Goal: Task Accomplishment & Management: Complete application form

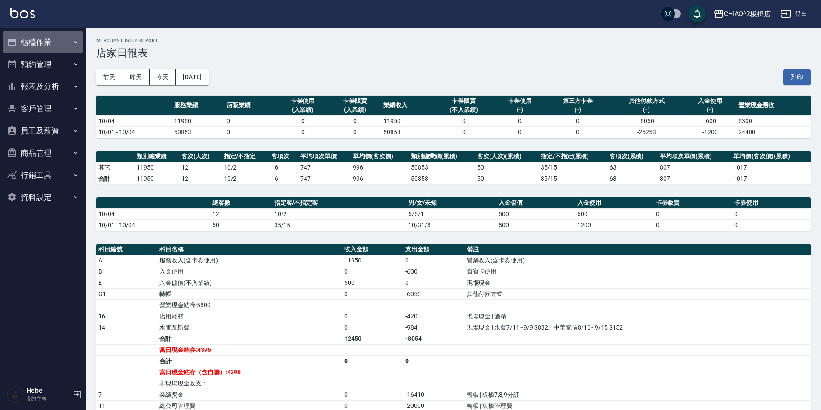
click at [31, 39] on button "櫃檯作業" at bounding box center [42, 42] width 79 height 22
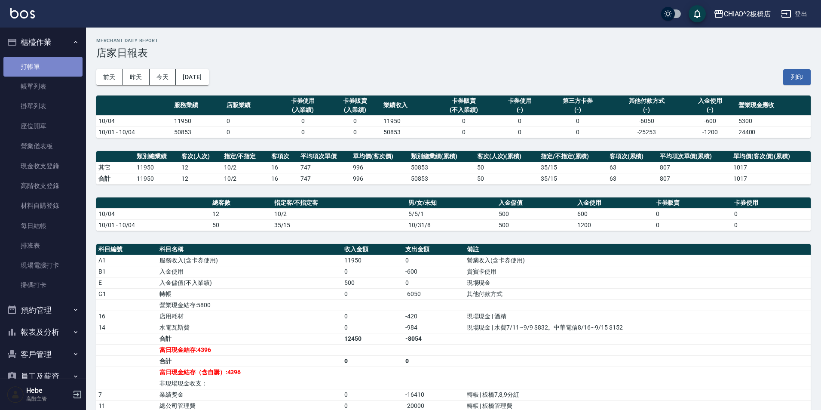
click at [43, 63] on link "打帳單" at bounding box center [42, 67] width 79 height 20
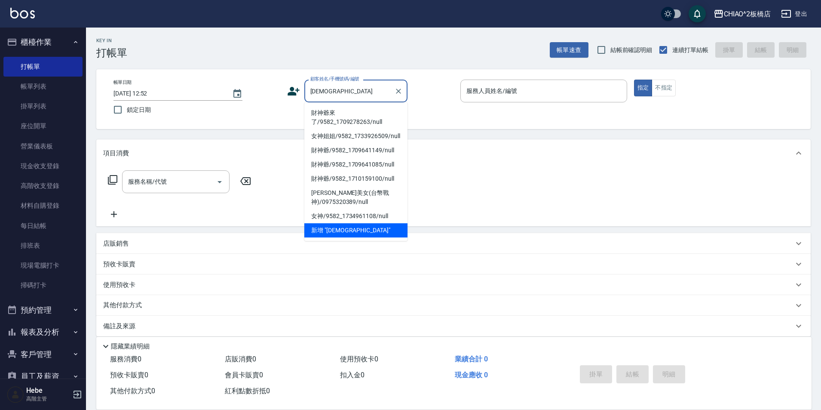
click at [346, 115] on li "財神爺來了/9582_1709278263/null" at bounding box center [355, 117] width 103 height 23
type input "財神爺來了/9582_1709278263/null"
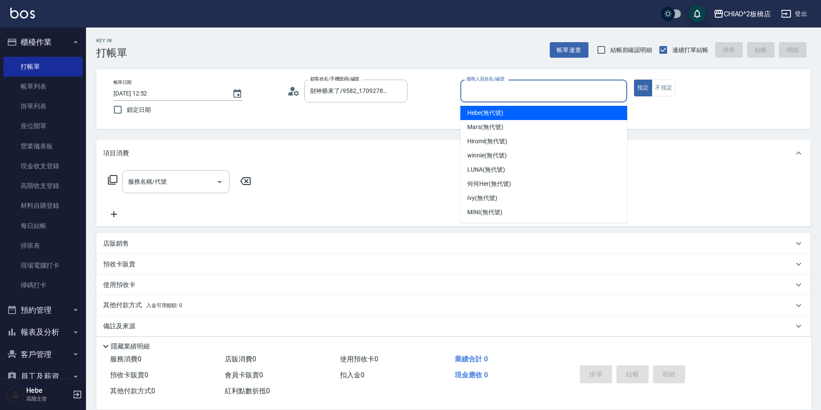
click at [478, 95] on input "服務人員姓名/編號" at bounding box center [543, 90] width 159 height 15
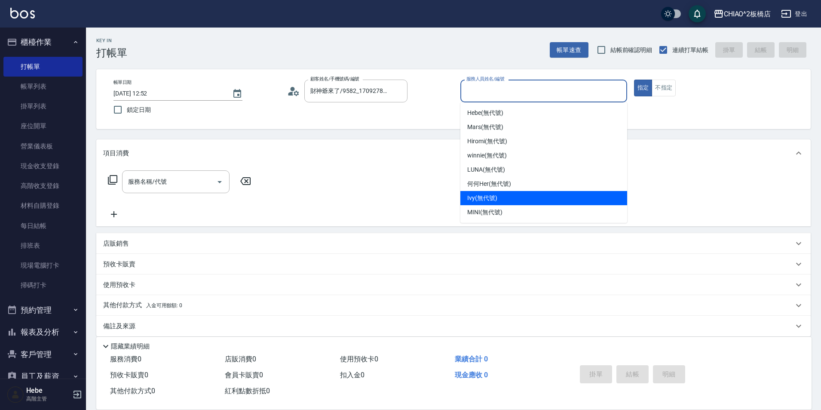
click at [506, 198] on div "Ivy (無代號)" at bounding box center [543, 198] width 167 height 14
type input "Ivy(無代號)"
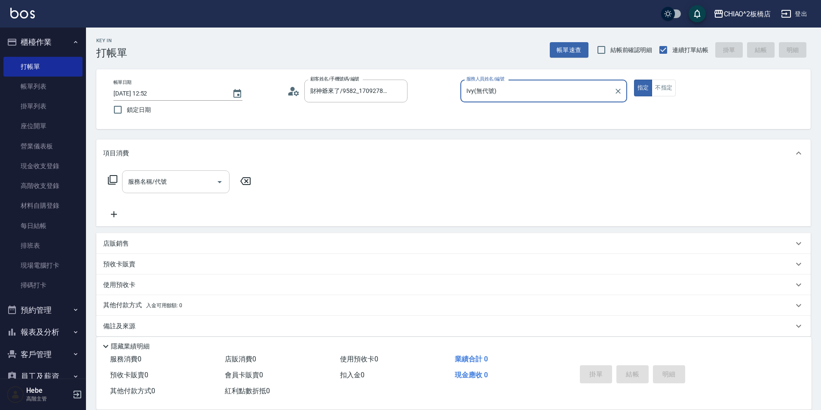
click at [198, 186] on input "服務名稱/代號" at bounding box center [169, 181] width 87 height 15
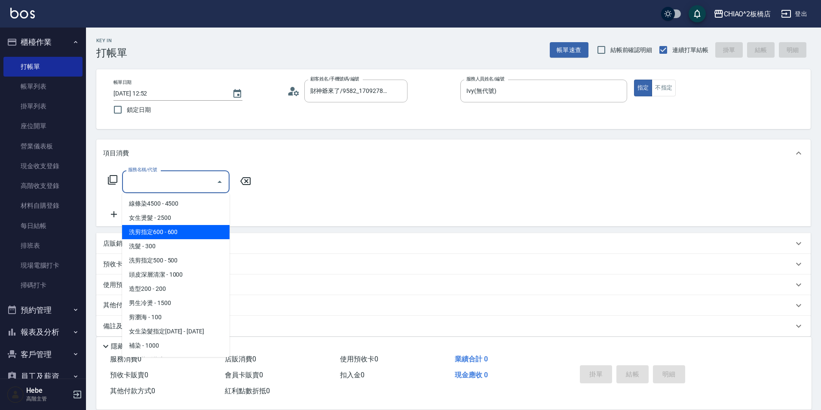
click at [197, 227] on span "洗剪指定600 - 600" at bounding box center [175, 232] width 107 height 14
type input "洗剪指定600(96678)"
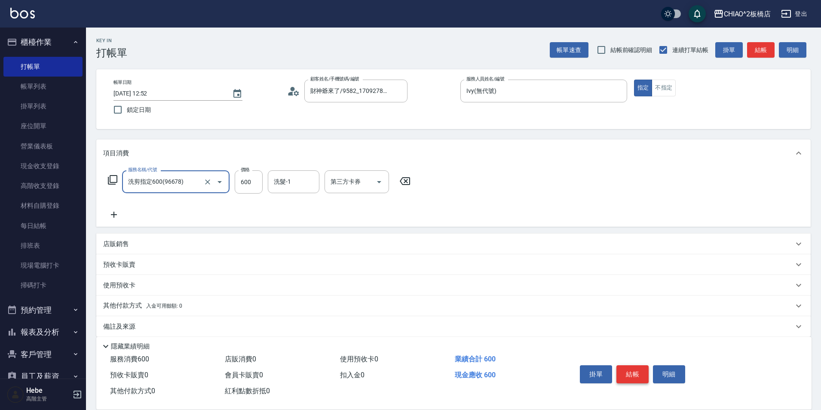
click at [635, 371] on button "結帳" at bounding box center [632, 374] width 32 height 18
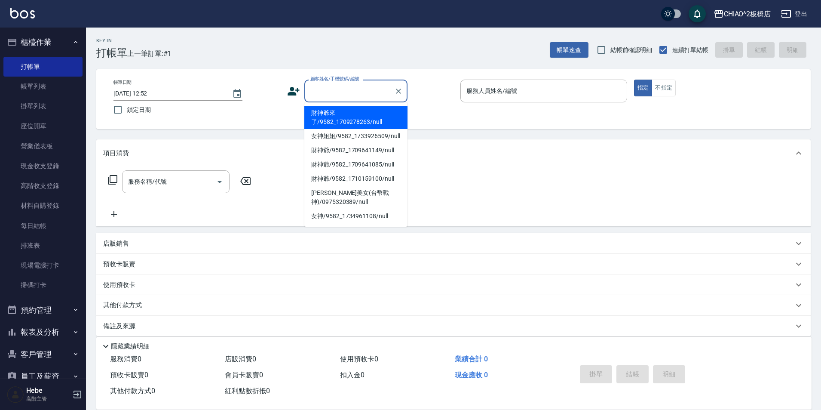
click at [340, 93] on input "顧客姓名/手機號碼/編號" at bounding box center [349, 90] width 83 height 15
drag, startPoint x: 346, startPoint y: 110, endPoint x: 498, endPoint y: 98, distance: 153.0
click at [347, 110] on li "財神爺來了/9582_1709278263/null" at bounding box center [355, 117] width 103 height 23
type input "財神爺來了/9582_1709278263/null"
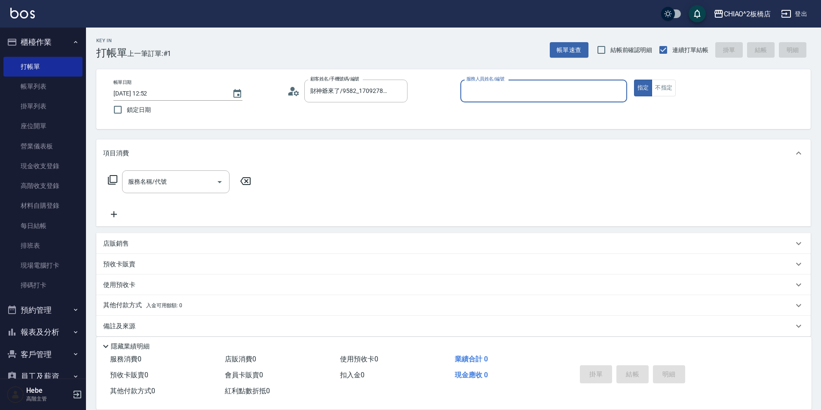
click at [658, 97] on div "帳單日期 [DATE] 12:52 鎖定日期 顧客姓名/手機號碼/編號 財神爺來了/9582_1709278263/null 顧客姓名/手機號碼/編號 服務人…" at bounding box center [454, 98] width 694 height 39
click at [502, 92] on input "服務人員姓名/編號" at bounding box center [543, 90] width 159 height 15
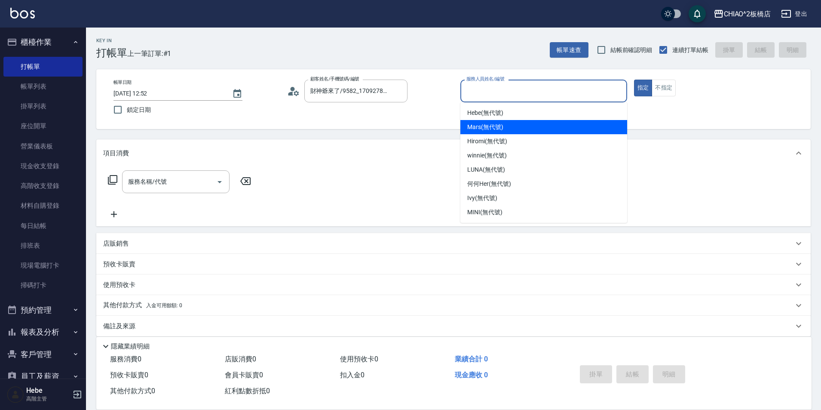
click at [510, 127] on div "Mars (無代號)" at bounding box center [543, 127] width 167 height 14
type input "Mars(無代號)"
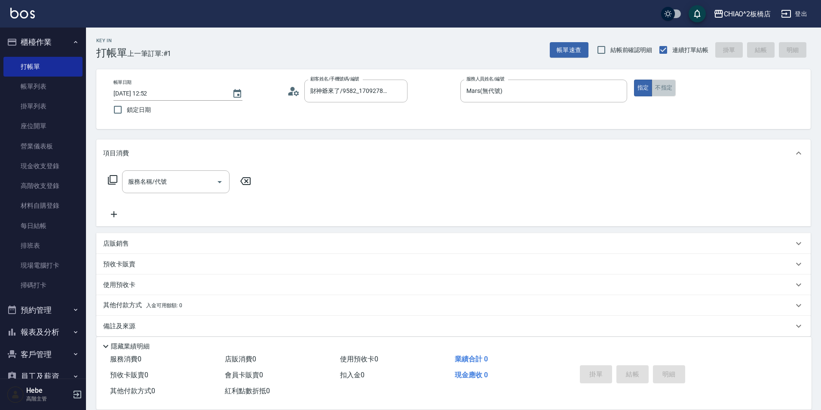
click at [660, 86] on button "不指定" at bounding box center [663, 87] width 24 height 17
click at [148, 187] on input "服務名稱/代號" at bounding box center [169, 181] width 87 height 15
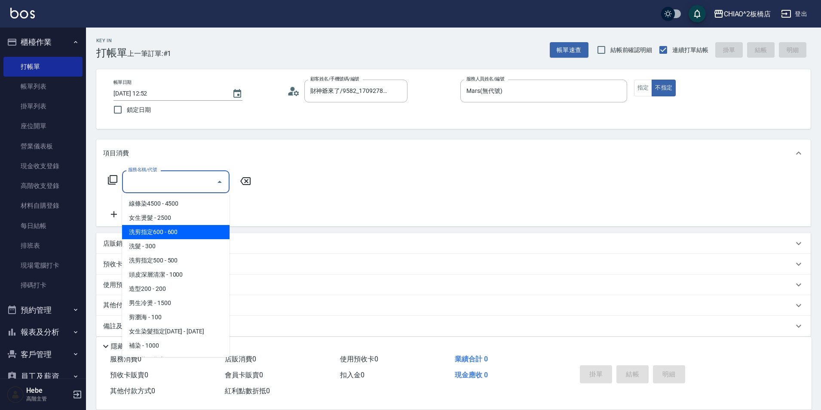
click at [166, 234] on span "洗剪指定600 - 600" at bounding box center [175, 232] width 107 height 14
type input "洗剪指定600(96678)"
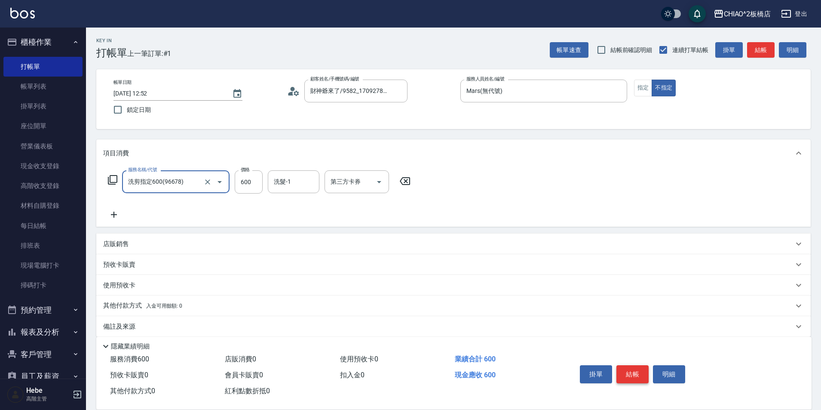
click at [639, 375] on button "結帳" at bounding box center [632, 374] width 32 height 18
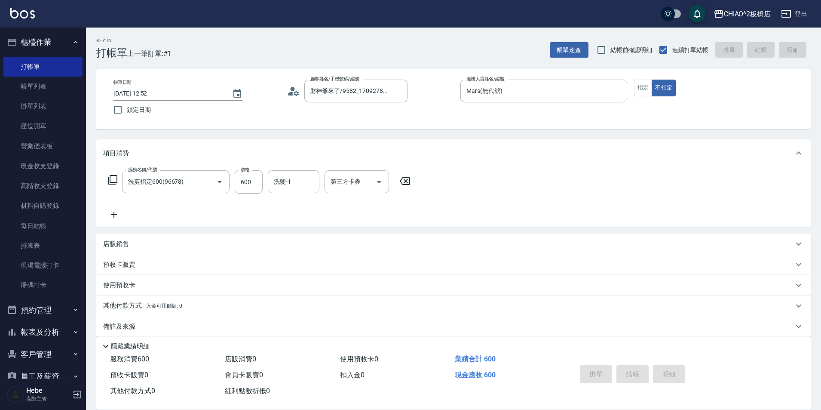
type input "[DATE] 12:53"
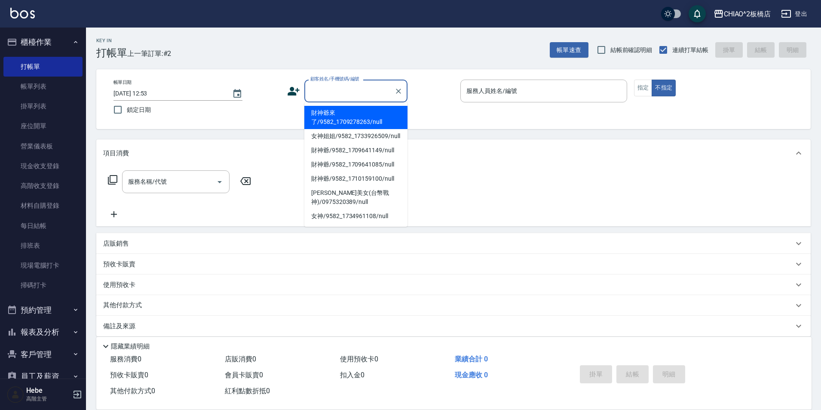
click at [371, 91] on input "顧客姓名/手機號碼/編號" at bounding box center [349, 90] width 83 height 15
click at [368, 115] on li "財神爺來了/9582_1709278263/null" at bounding box center [355, 117] width 103 height 23
type input "財神爺來了/9582_1709278263/null"
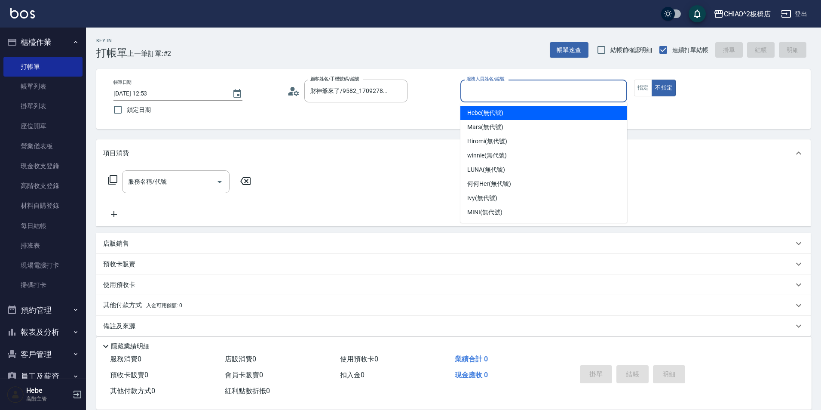
click at [482, 93] on input "服務人員姓名/編號" at bounding box center [543, 90] width 159 height 15
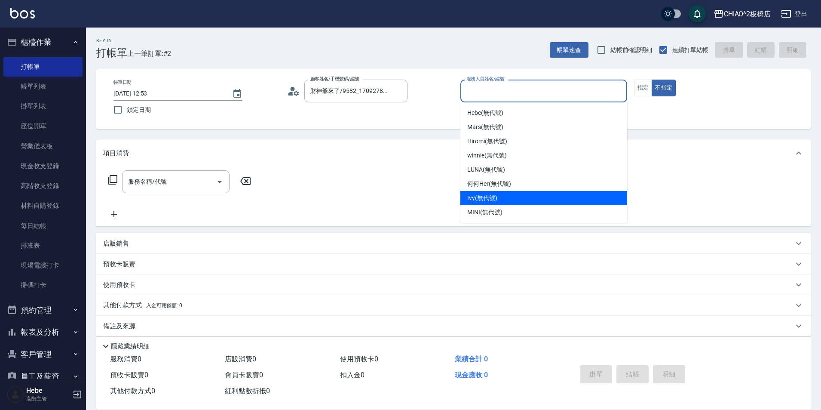
click at [504, 198] on div "Ivy (無代號)" at bounding box center [543, 198] width 167 height 14
type input "Ivy(無代號)"
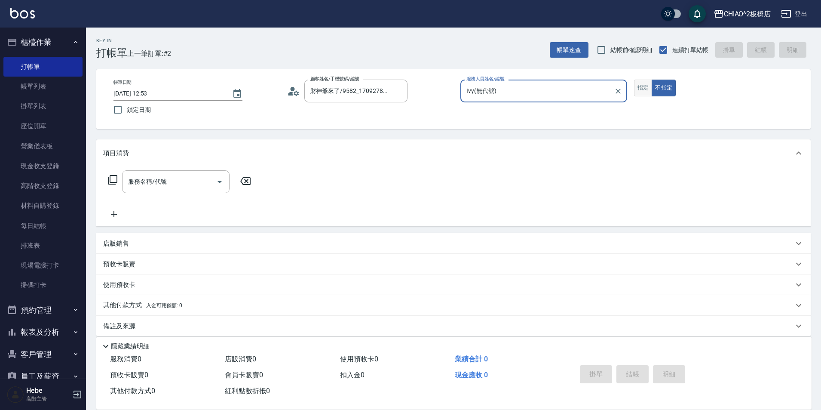
click at [643, 86] on button "指定" at bounding box center [643, 87] width 18 height 17
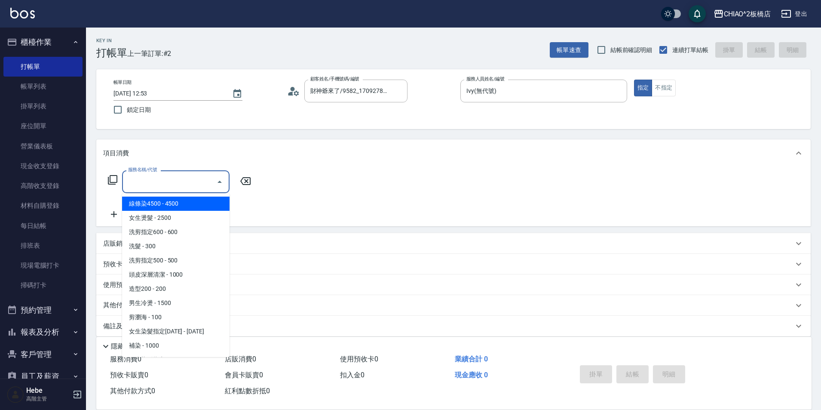
click at [188, 178] on input "服務名稱/代號" at bounding box center [169, 181] width 87 height 15
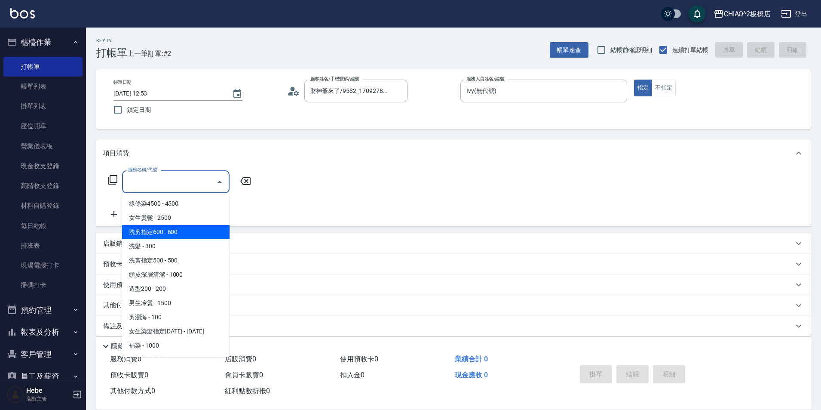
click at [178, 231] on span "洗剪指定600 - 600" at bounding box center [175, 232] width 107 height 14
type input "洗剪指定600(96678)"
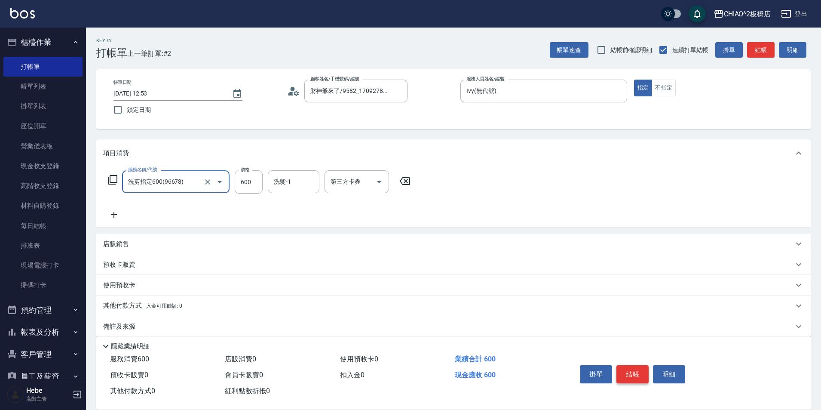
click at [638, 369] on button "結帳" at bounding box center [632, 374] width 32 height 18
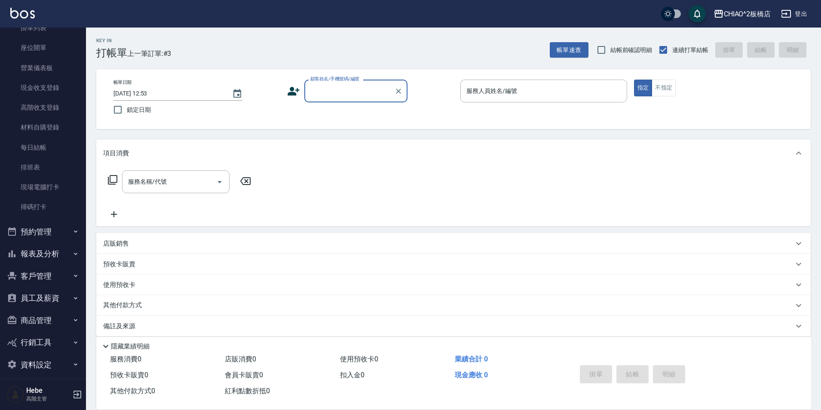
scroll to position [86, 0]
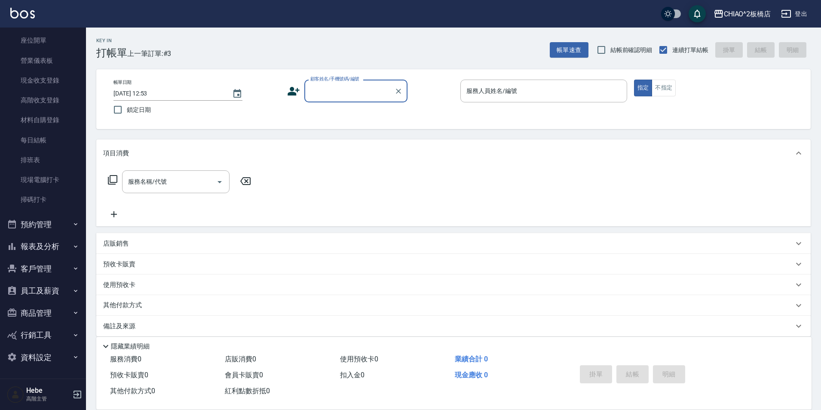
click at [53, 312] on button "商品管理" at bounding box center [42, 313] width 79 height 22
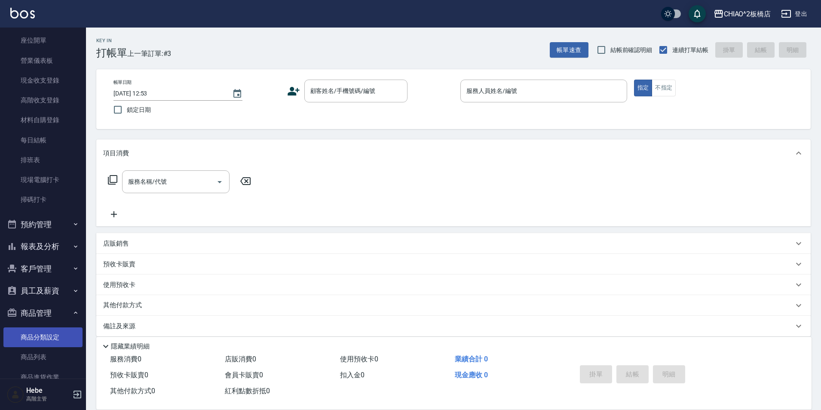
scroll to position [128, 0]
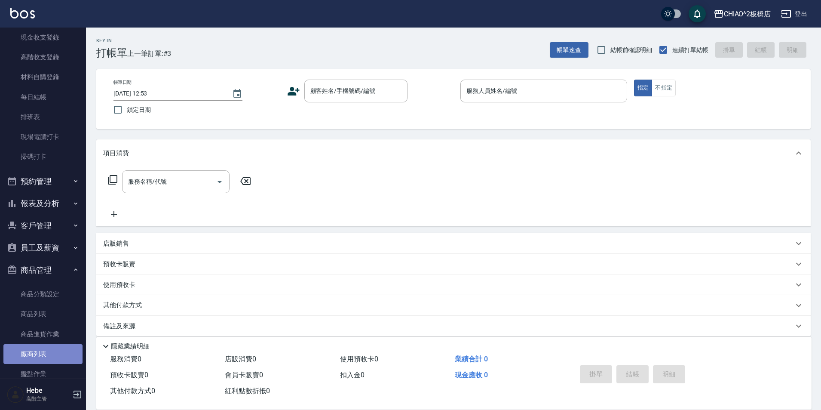
click at [60, 354] on link "廠商列表" at bounding box center [42, 354] width 79 height 20
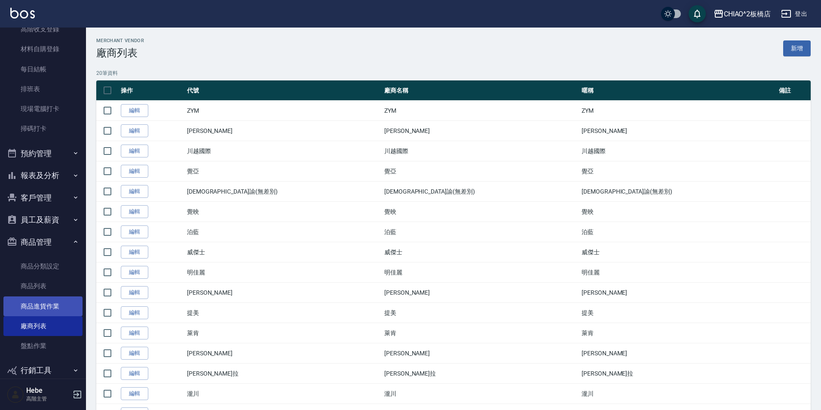
scroll to position [171, 0]
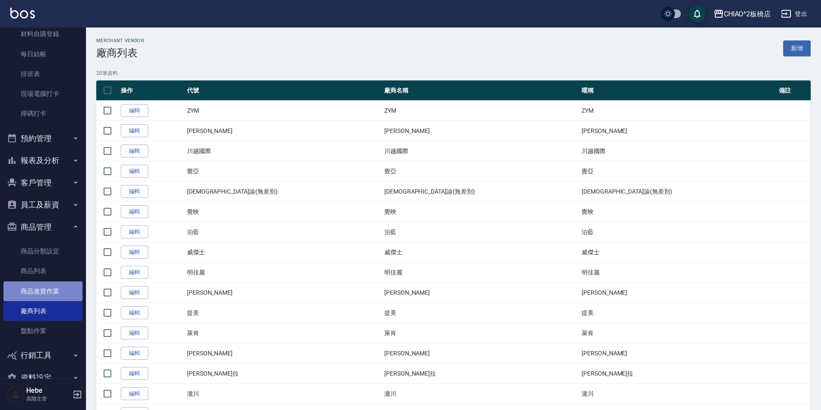
click at [55, 291] on link "商品進貨作業" at bounding box center [42, 291] width 79 height 20
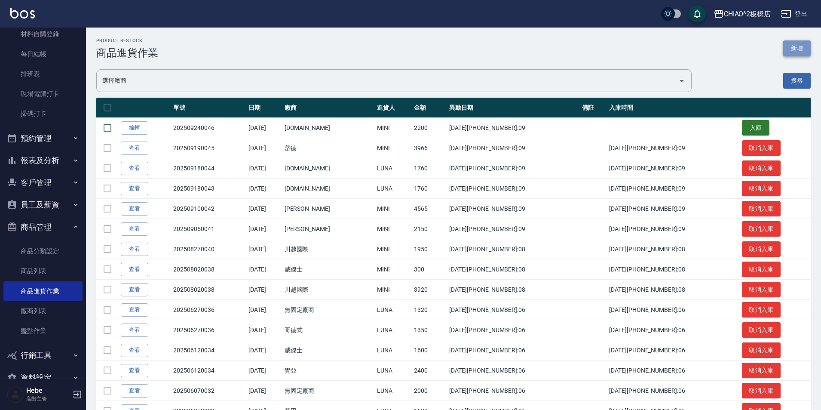
click at [806, 50] on button "新增" at bounding box center [797, 48] width 28 height 16
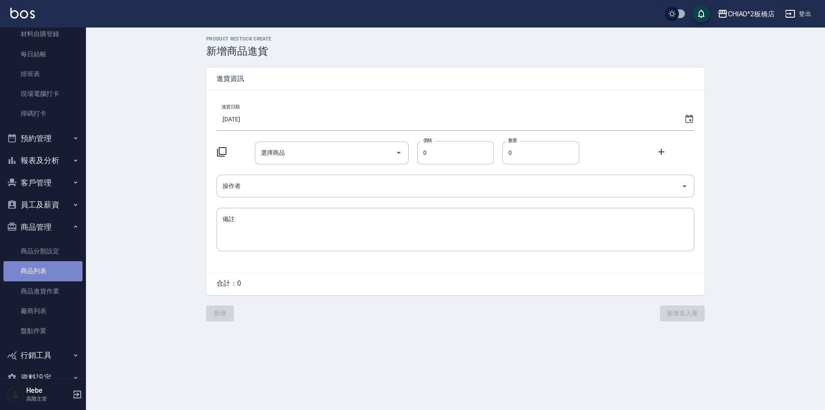
click at [48, 268] on link "商品列表" at bounding box center [42, 271] width 79 height 20
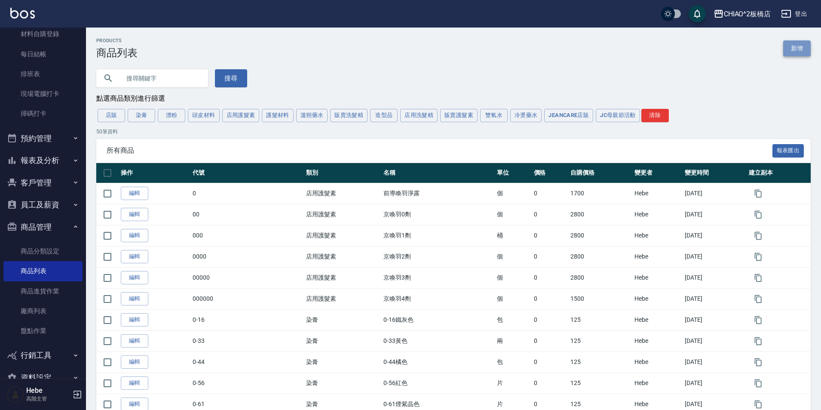
click at [796, 46] on link "新增" at bounding box center [797, 48] width 28 height 16
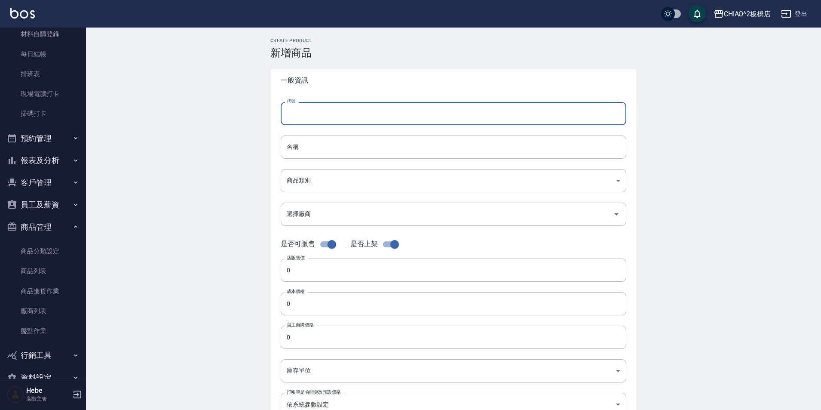
click at [423, 113] on input "代號" at bounding box center [453, 113] width 345 height 23
click at [285, 116] on input "藍莓抗躁洗髮露" at bounding box center [453, 113] width 345 height 23
click at [367, 112] on input "覺映 藍莓抗躁洗髮露" at bounding box center [453, 113] width 345 height 23
drag, startPoint x: 393, startPoint y: 108, endPoint x: 294, endPoint y: 116, distance: 98.7
click at [281, 116] on input "覺映 藍莓抗躁洗髮露325ml" at bounding box center [453, 113] width 345 height 23
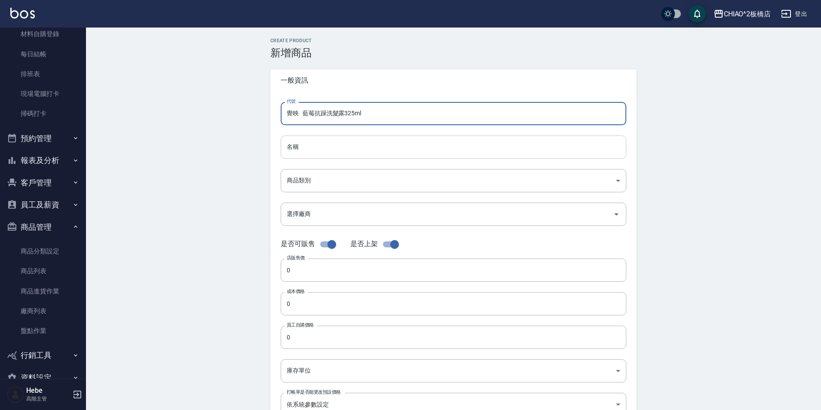
type input "覺映 藍莓抗躁洗髮露325ml"
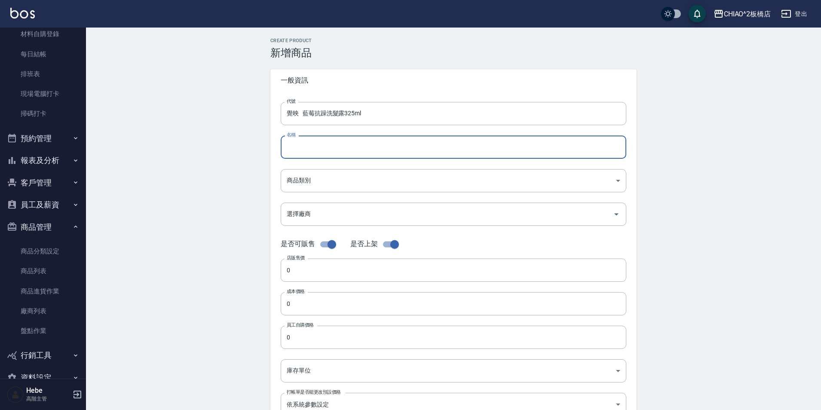
paste input "覺映 藍莓抗躁洗髮露325ml"
type input "覺映 藍莓抗躁洗髮露325ml"
click at [330, 180] on body "CHIAO^2板橋店 登出 櫃檯作業 打帳單 帳單列表 掛單列表 座位開單 營業儀表板 現金收支登錄 高階收支登錄 材料自購登錄 每日結帳 排班表 現場電腦打…" at bounding box center [410, 296] width 821 height 593
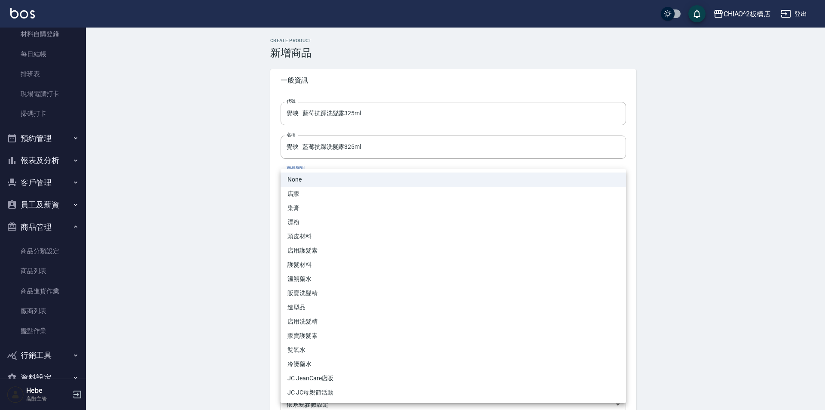
click at [319, 291] on li "販賣洗髮精" at bounding box center [453, 293] width 345 height 14
type input "b9351925-b2ef-4429-9e78-63ea6c24df0b"
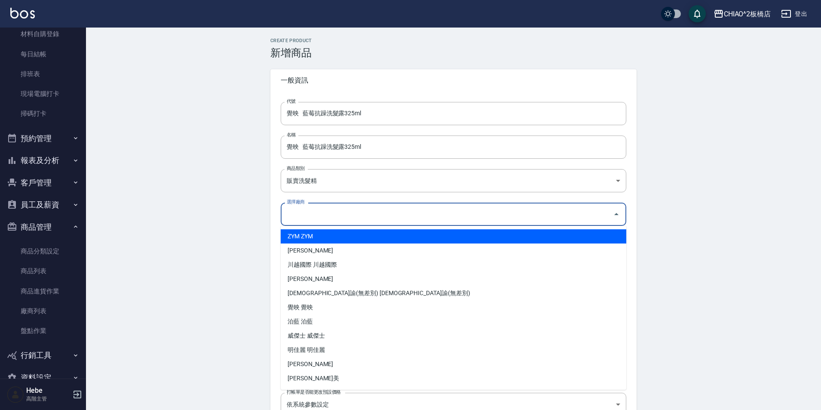
click at [318, 215] on input "選擇廠商" at bounding box center [446, 213] width 325 height 15
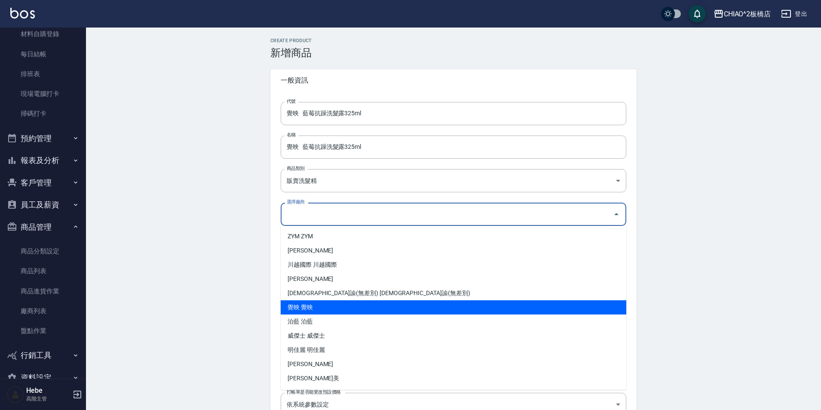
click at [315, 304] on li "覺映 覺映" at bounding box center [453, 307] width 345 height 14
type input "覺映 覺映"
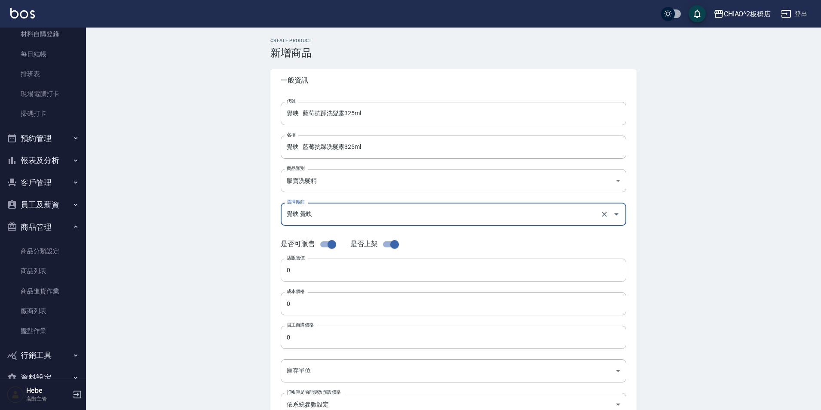
click at [320, 273] on input "0" at bounding box center [453, 269] width 345 height 23
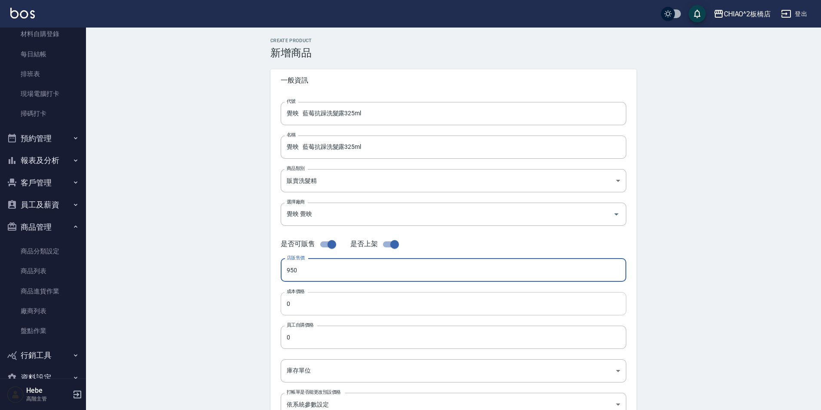
type input "950"
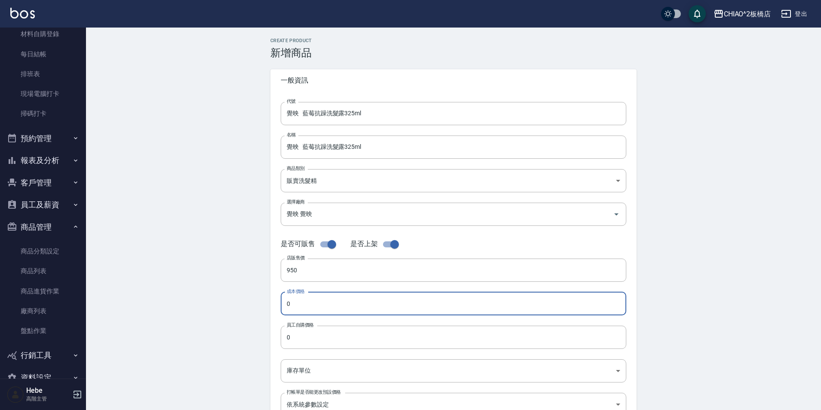
click at [313, 301] on input "0" at bounding box center [453, 303] width 345 height 23
type input "475"
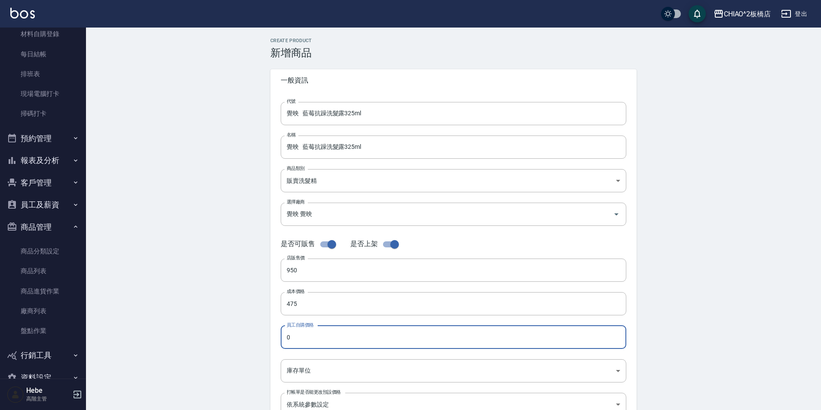
click at [307, 333] on input "0" at bounding box center [453, 336] width 345 height 23
type input "475"
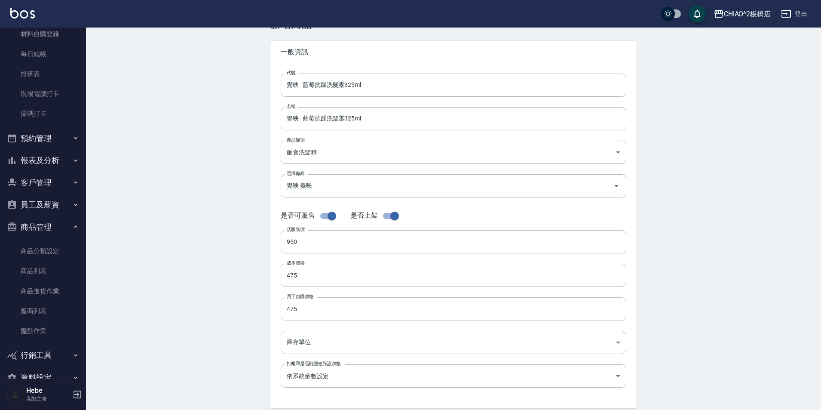
scroll to position [43, 0]
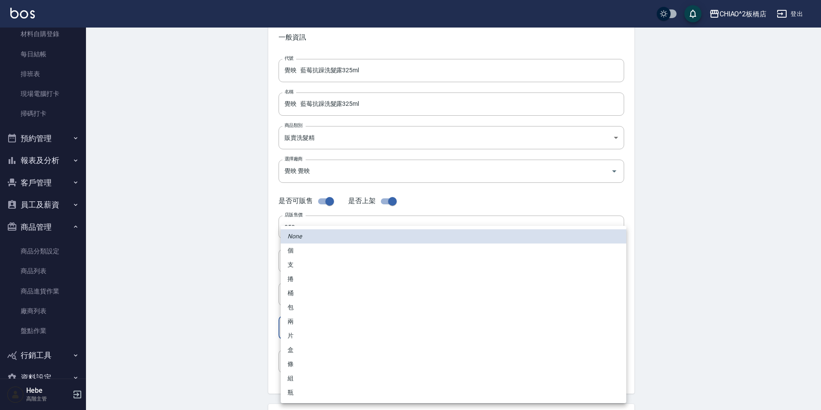
click at [318, 323] on body "CHIAO^2板橋店 登出 櫃檯作業 打帳單 帳單列表 掛單列表 座位開單 營業儀表板 現金收支登錄 高階收支登錄 材料自購登錄 每日結帳 排班表 現場電腦打…" at bounding box center [410, 253] width 821 height 593
click at [307, 389] on li "瓶" at bounding box center [453, 392] width 345 height 14
type input "瓶"
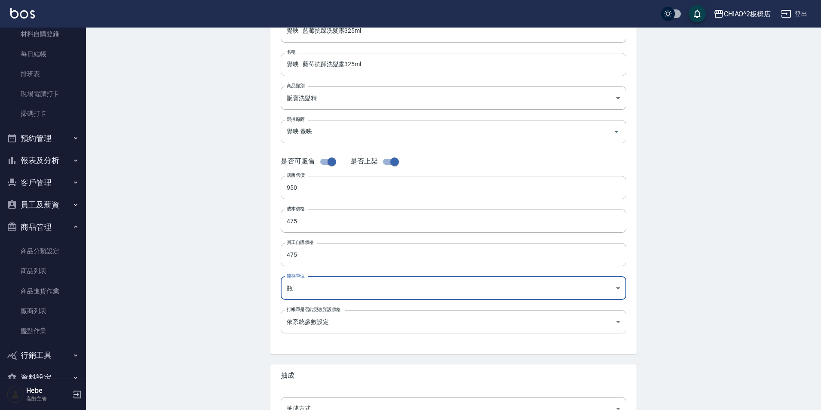
scroll to position [129, 0]
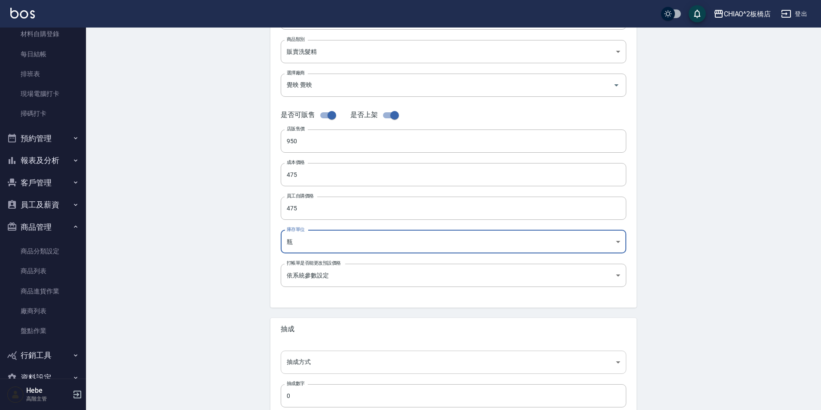
click at [359, 363] on body "CHIAO^2板橋店 登出 櫃檯作業 打帳單 帳單列表 掛單列表 座位開單 營業儀表板 現金收支登錄 高階收支登錄 材料自購登錄 每日結帳 排班表 現場電腦打…" at bounding box center [410, 167] width 821 height 593
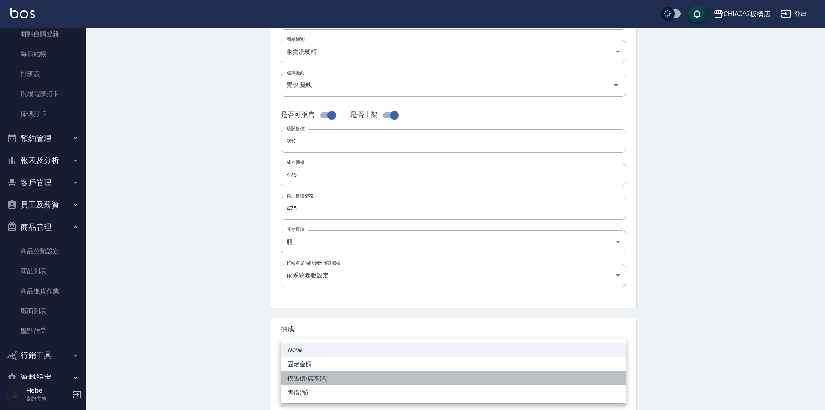
click at [351, 379] on li "依售價-成本(%)" at bounding box center [453, 378] width 345 height 14
type input "byCost"
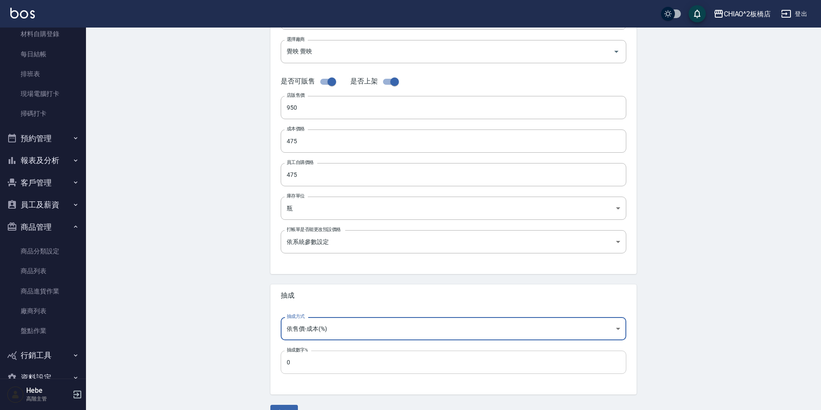
scroll to position [172, 0]
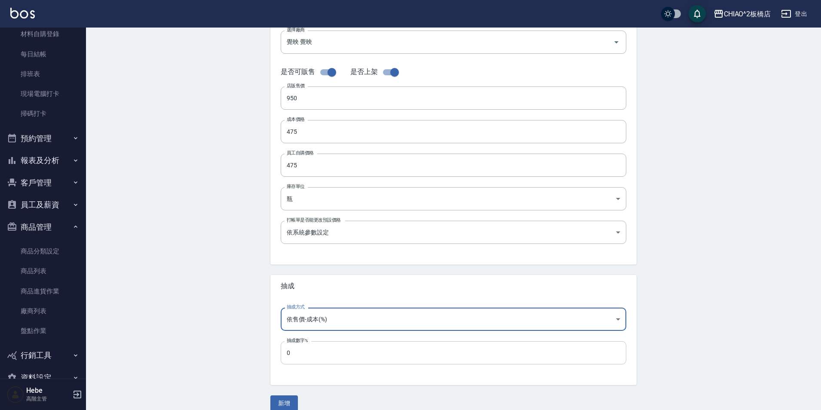
click at [349, 354] on input "0" at bounding box center [453, 352] width 345 height 23
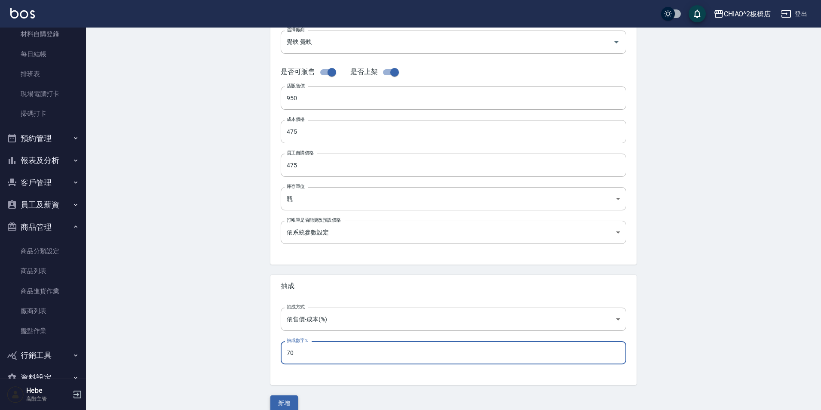
type input "70"
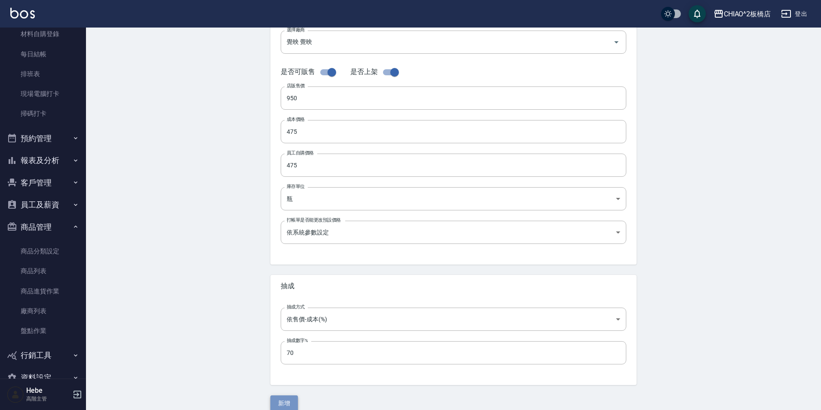
click at [286, 402] on button "新增" at bounding box center [284, 403] width 28 height 16
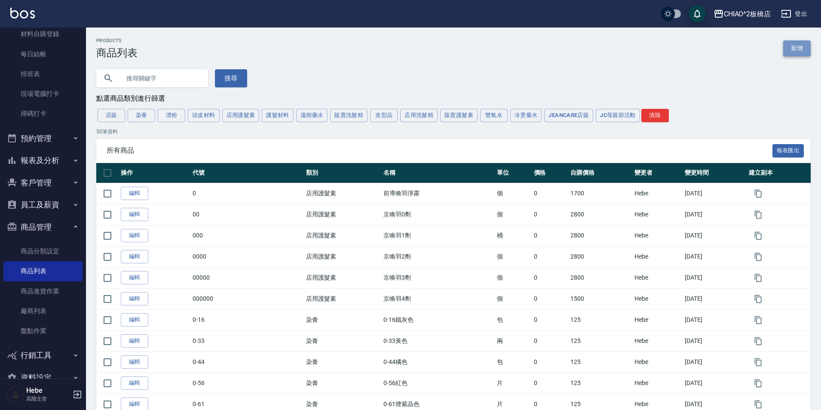
click at [802, 49] on link "新增" at bounding box center [797, 48] width 28 height 16
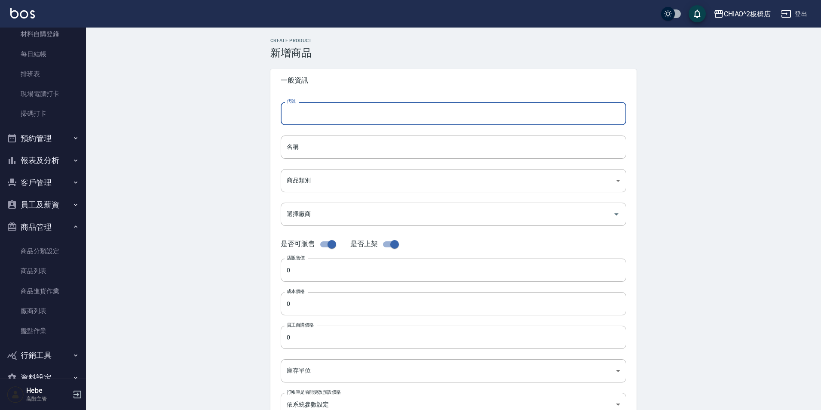
paste input "覺映 藍莓抗躁洗髮露325ml"
click at [326, 115] on input "覺映 藍莓抗躁洗髮露325ml" at bounding box center [453, 113] width 345 height 23
drag, startPoint x: 376, startPoint y: 114, endPoint x: 303, endPoint y: 116, distance: 73.9
click at [281, 114] on input "覺映 敏屑頭皮洗髮露325ml" at bounding box center [453, 113] width 345 height 23
type input "覺映 敏屑頭皮洗髮露325ml"
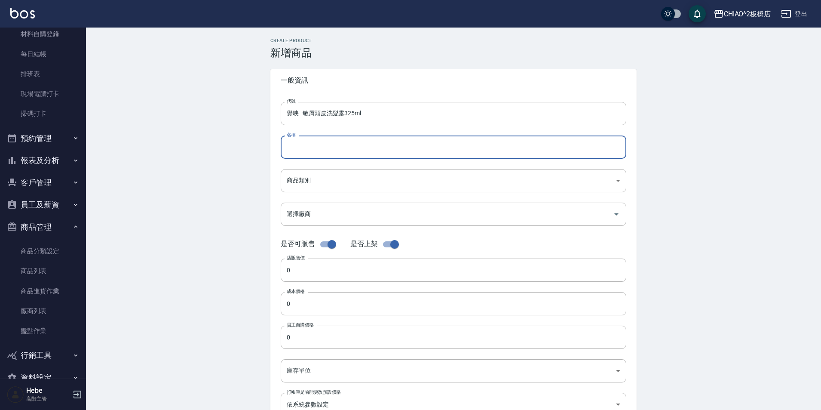
drag, startPoint x: 324, startPoint y: 110, endPoint x: 303, endPoint y: 141, distance: 37.8
paste input "覺映 敏屑頭皮洗髮露325ml"
type input "覺映 敏屑頭皮洗髮露325ml"
click at [324, 186] on body "CHIAO^2板橋店 登出 櫃檯作業 打帳單 帳單列表 掛單列表 座位開單 營業儀表板 現金收支登錄 高階收支登錄 材料自購登錄 每日結帳 排班表 現場電腦打…" at bounding box center [410, 296] width 821 height 593
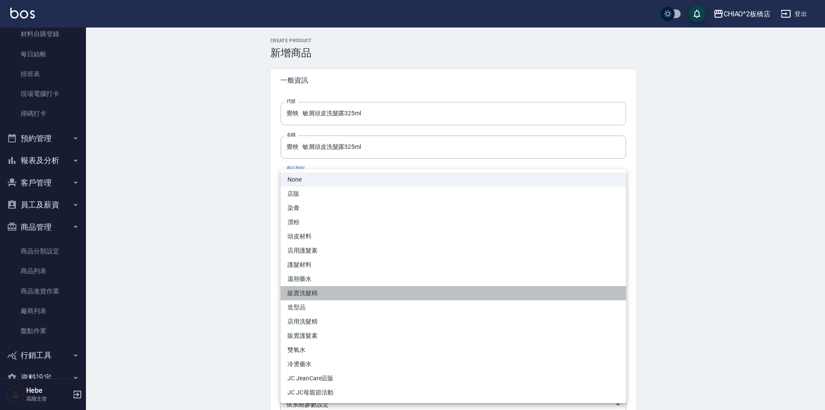
click at [329, 297] on li "販賣洗髮精" at bounding box center [453, 293] width 345 height 14
type input "b9351925-b2ef-4429-9e78-63ea6c24df0b"
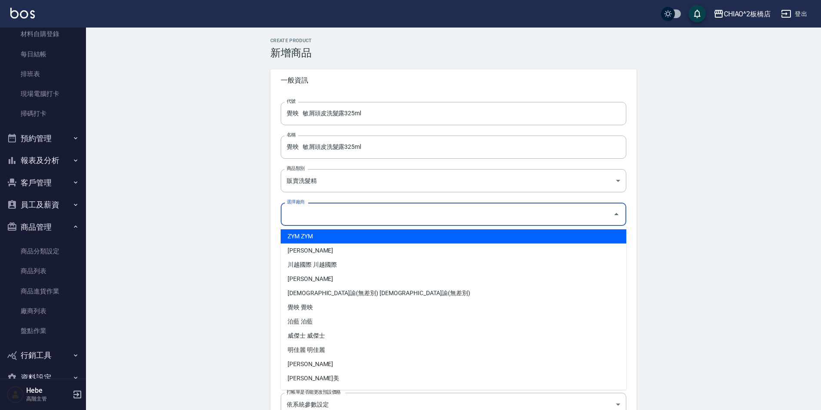
click at [316, 217] on input "選擇廠商" at bounding box center [446, 213] width 325 height 15
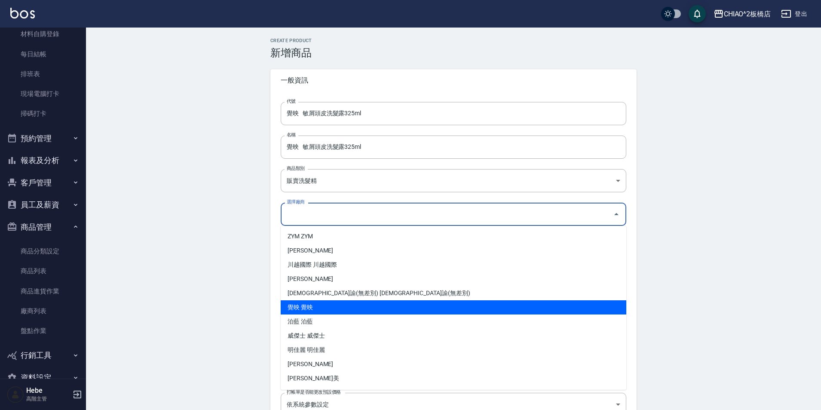
click at [325, 308] on li "覺映 覺映" at bounding box center [453, 307] width 345 height 14
type input "覺映 覺映"
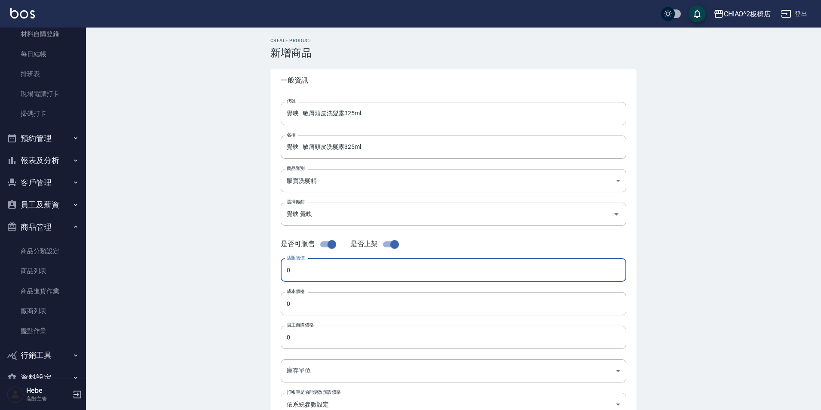
click at [315, 270] on input "0" at bounding box center [453, 269] width 345 height 23
type input "1050"
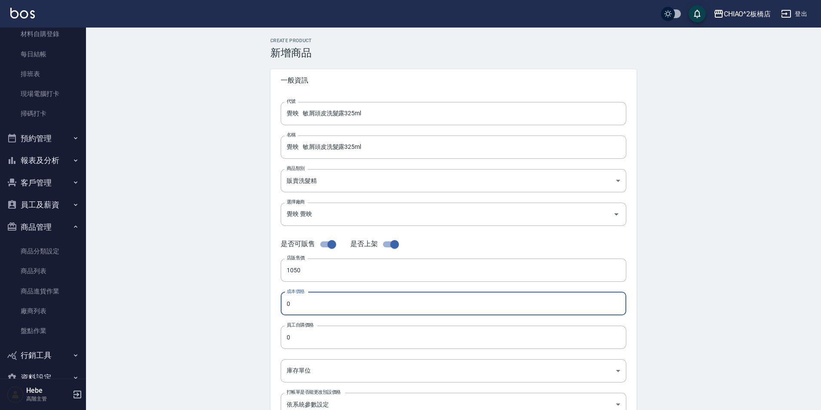
click at [317, 309] on input "0" at bounding box center [453, 303] width 345 height 23
type input "525"
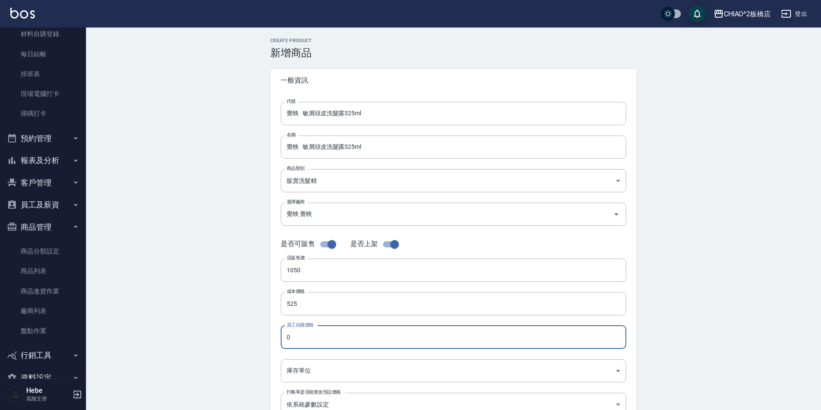
click at [293, 334] on input "0" at bounding box center [453, 336] width 345 height 23
type input "525"
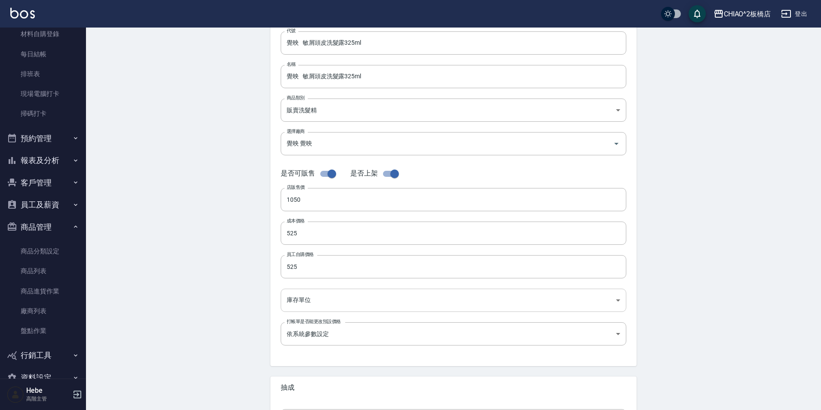
scroll to position [86, 0]
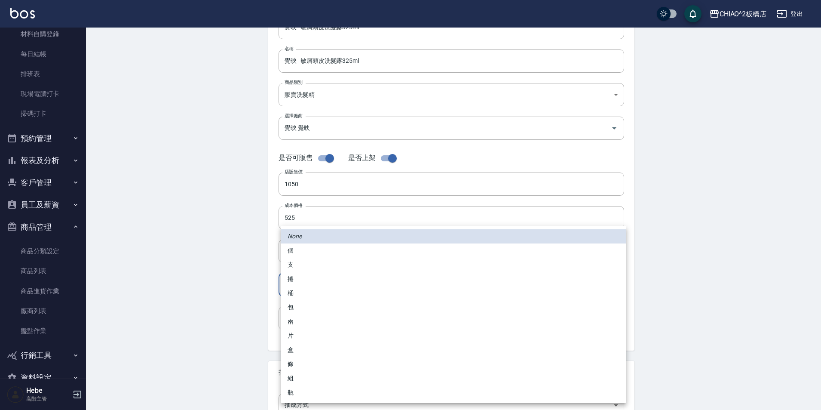
click at [302, 283] on body "CHIAO^2板橋店 登出 櫃檯作業 打帳單 帳單列表 掛單列表 座位開單 營業儀表板 現金收支登錄 高階收支登錄 材料自購登錄 每日結帳 排班表 現場電腦打…" at bounding box center [410, 210] width 821 height 593
click at [309, 391] on li "瓶" at bounding box center [453, 392] width 345 height 14
type input "瓶"
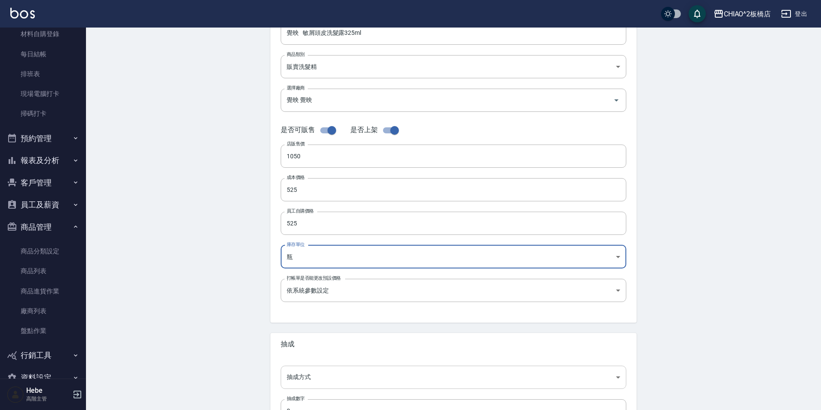
scroll to position [129, 0]
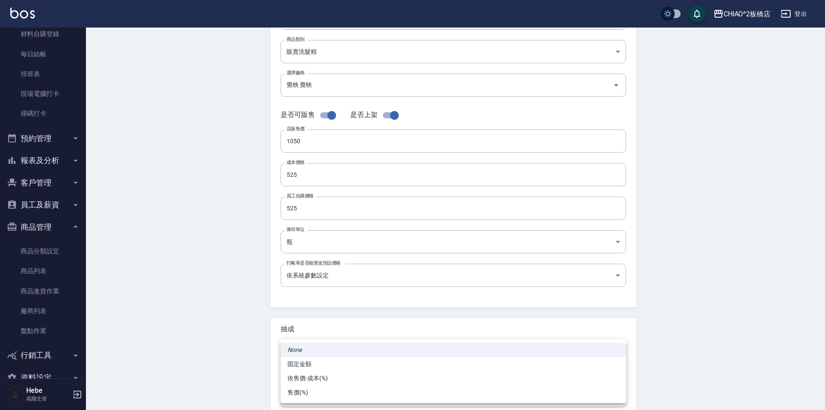
click at [316, 361] on body "CHIAO^2板橋店 登出 櫃檯作業 打帳單 帳單列表 掛單列表 座位開單 營業儀表板 現金收支登錄 高階收支登錄 材料自購登錄 每日結帳 排班表 現場電腦打…" at bounding box center [412, 167] width 825 height 593
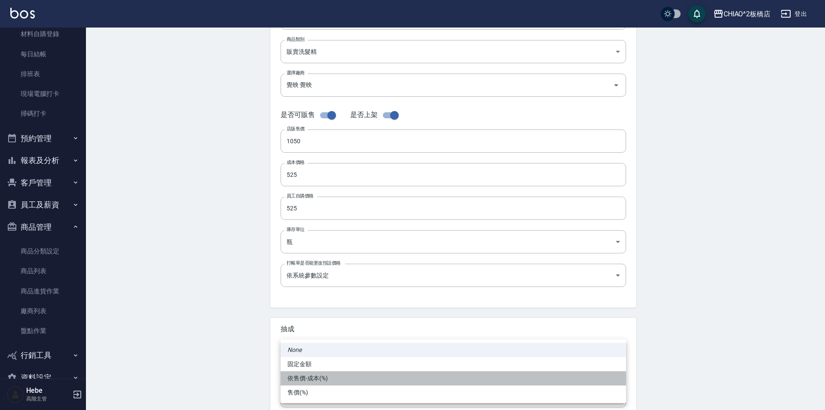
click at [311, 380] on li "依售價-成本(%)" at bounding box center [453, 378] width 345 height 14
type input "byCost"
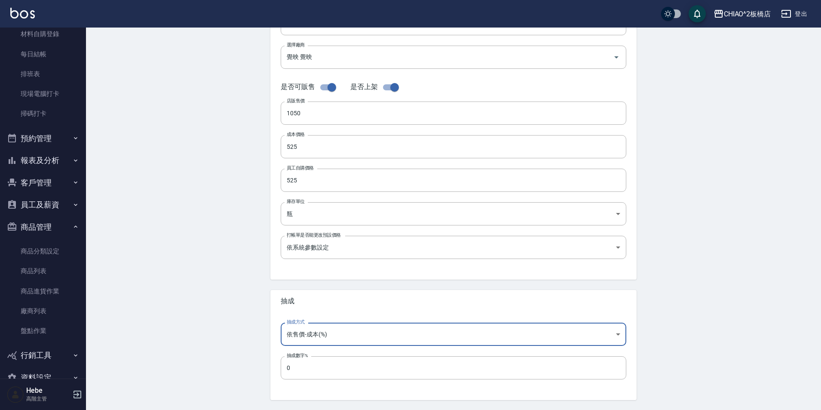
scroll to position [172, 0]
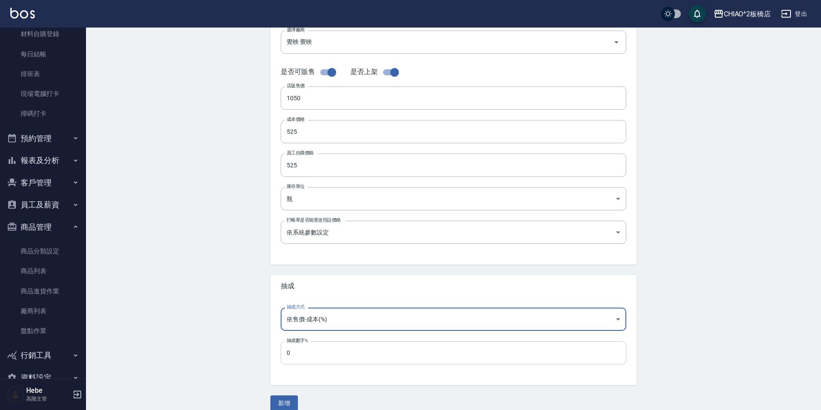
click at [304, 353] on input "0" at bounding box center [453, 352] width 345 height 23
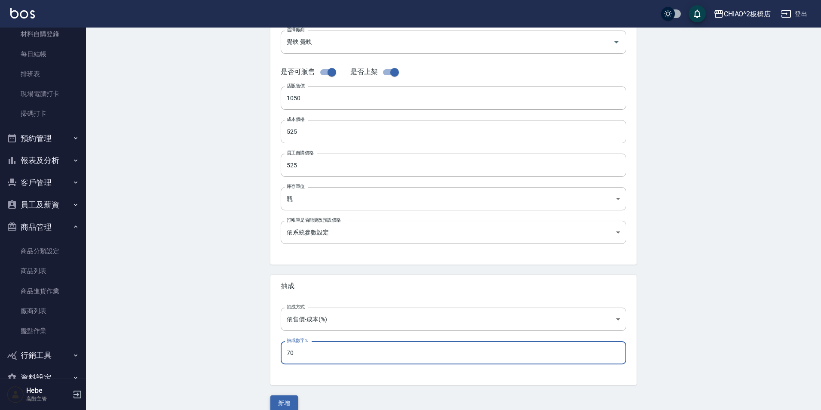
type input "70"
click at [290, 403] on button "新增" at bounding box center [284, 403] width 28 height 16
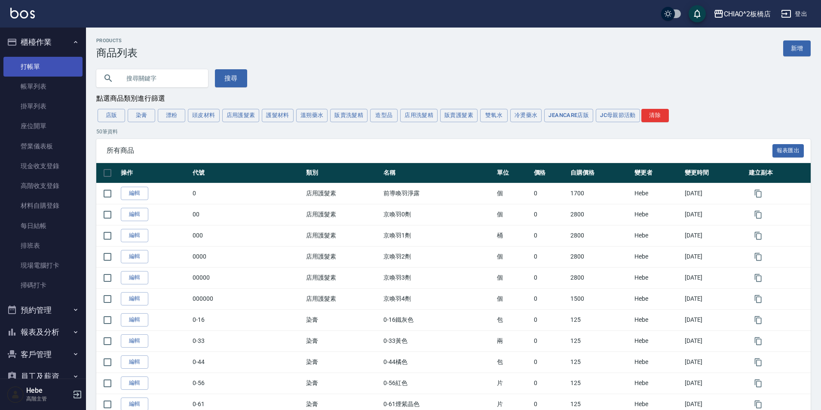
click at [52, 64] on link "打帳單" at bounding box center [42, 67] width 79 height 20
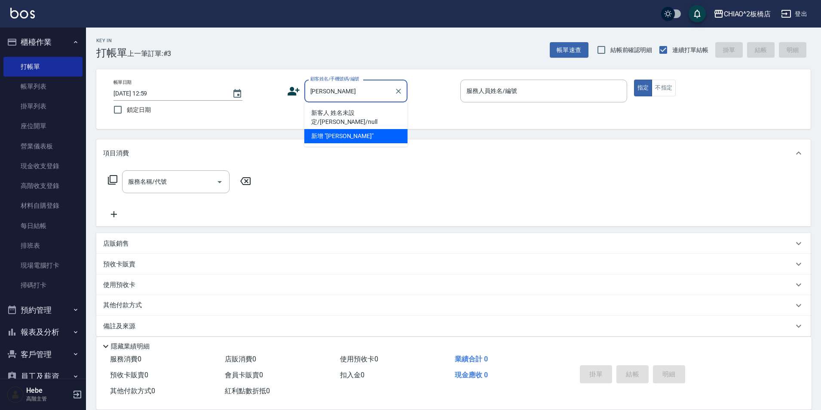
click at [355, 109] on li "新客人 姓名未設定/[PERSON_NAME]/null" at bounding box center [355, 117] width 103 height 23
type input "新客人 姓名未設定/[PERSON_NAME]/null"
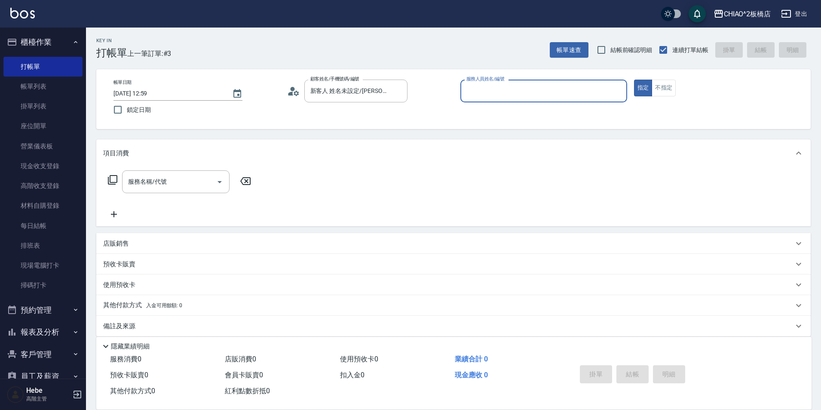
click at [525, 93] on input "服務人員姓名/編號" at bounding box center [543, 90] width 159 height 15
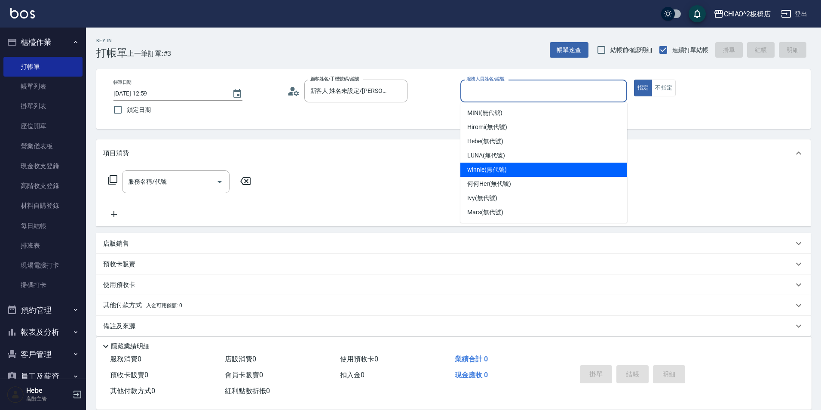
click at [526, 164] on div "winnie (無代號)" at bounding box center [543, 169] width 167 height 14
type input "winnie(無代號)"
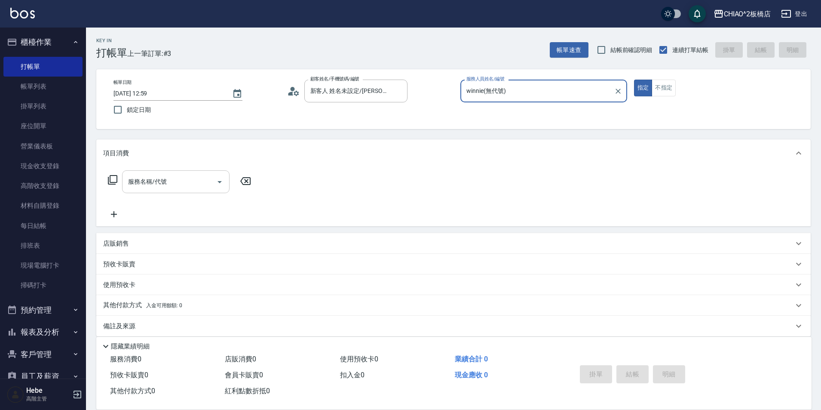
click at [187, 183] on input "服務名稱/代號" at bounding box center [169, 181] width 87 height 15
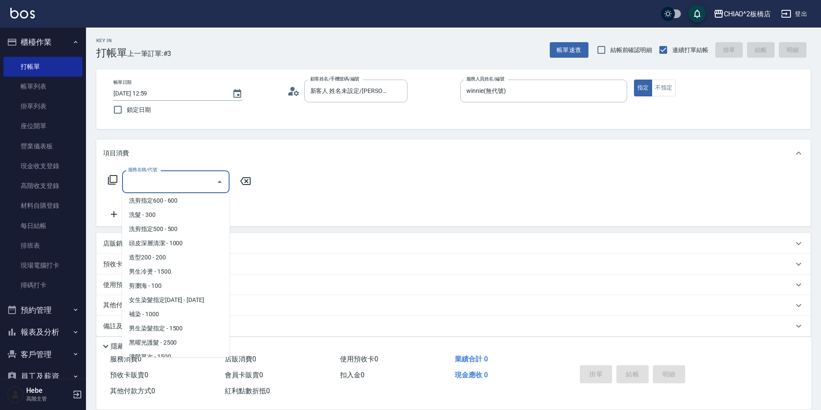
scroll to position [12, 0]
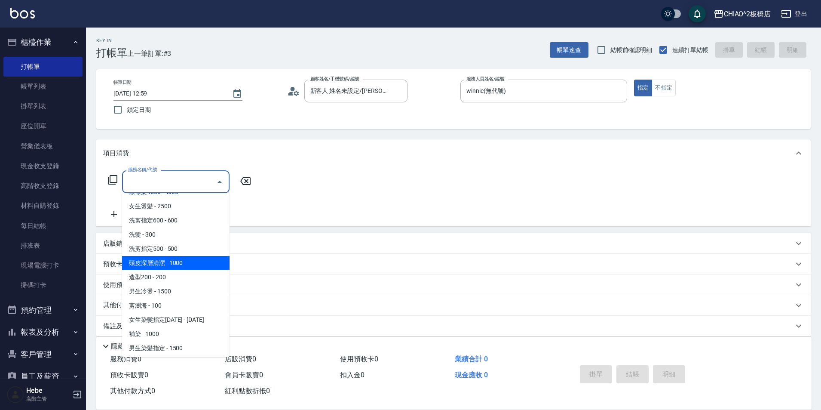
click at [159, 264] on span "頭皮深層清潔 - 1000" at bounding box center [175, 263] width 107 height 14
type input "頭皮深層清潔(96683)"
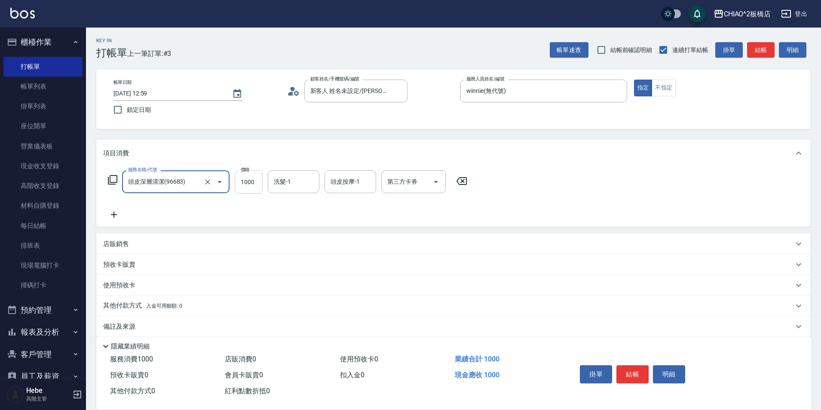
click at [254, 188] on input "1000" at bounding box center [249, 181] width 28 height 23
type input "1500"
click at [110, 248] on p "店販銷售" at bounding box center [116, 243] width 26 height 9
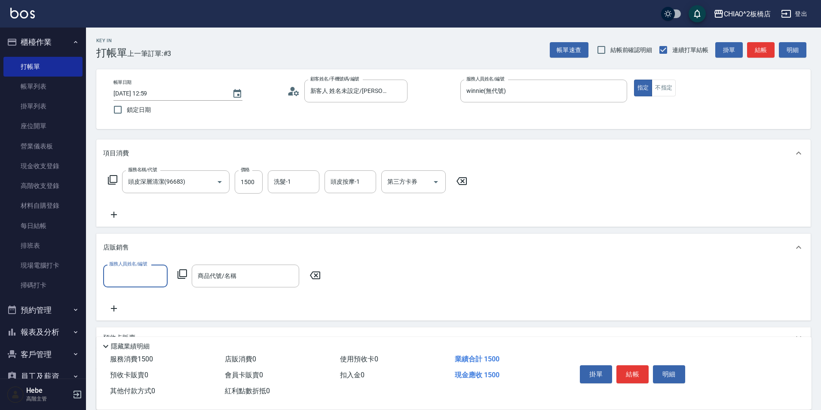
scroll to position [0, 0]
click at [129, 272] on input "服務人員姓名/編號" at bounding box center [135, 275] width 57 height 15
click at [133, 354] on span "winnie (無代號)" at bounding box center [129, 354] width 39 height 9
type input "winnie(無代號)"
click at [180, 271] on icon at bounding box center [181, 273] width 9 height 9
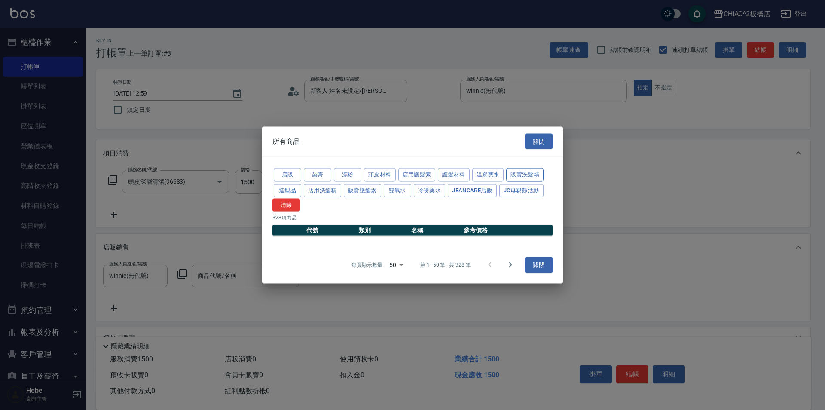
click at [521, 172] on button "販賣洗髮精" at bounding box center [524, 174] width 37 height 13
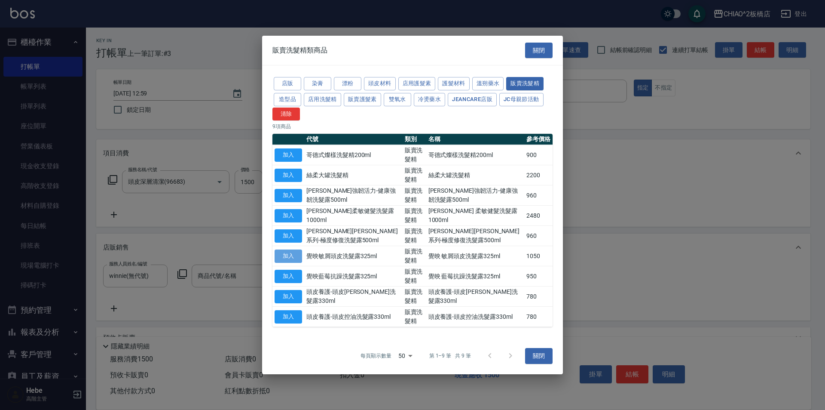
click at [291, 256] on button "加入" at bounding box center [289, 255] width 28 height 13
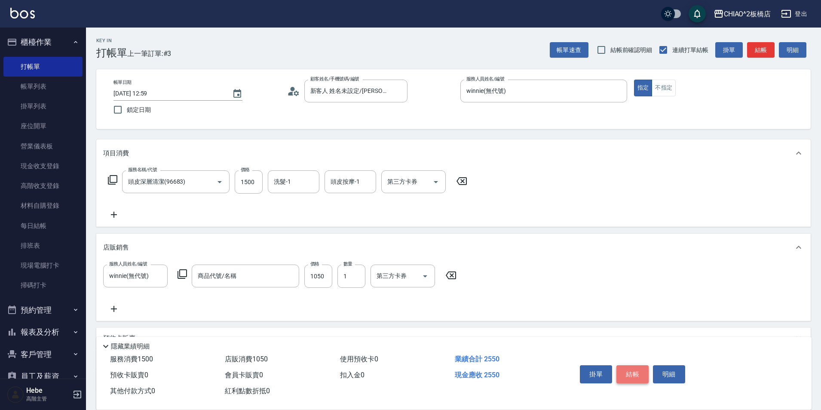
click at [630, 369] on button "結帳" at bounding box center [632, 374] width 32 height 18
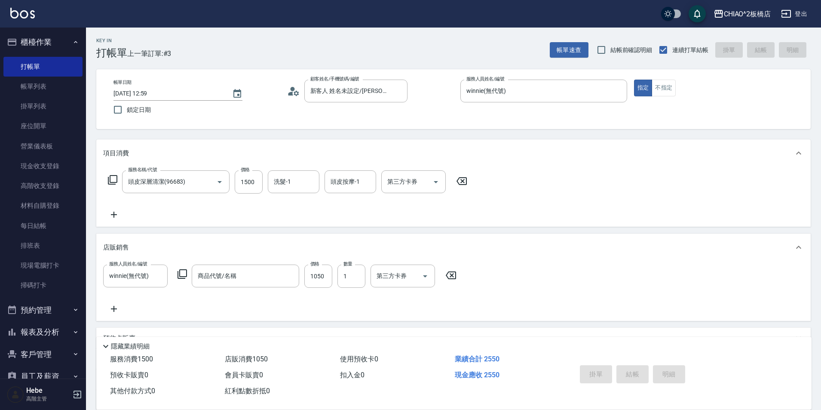
type input "[DATE] 13:00"
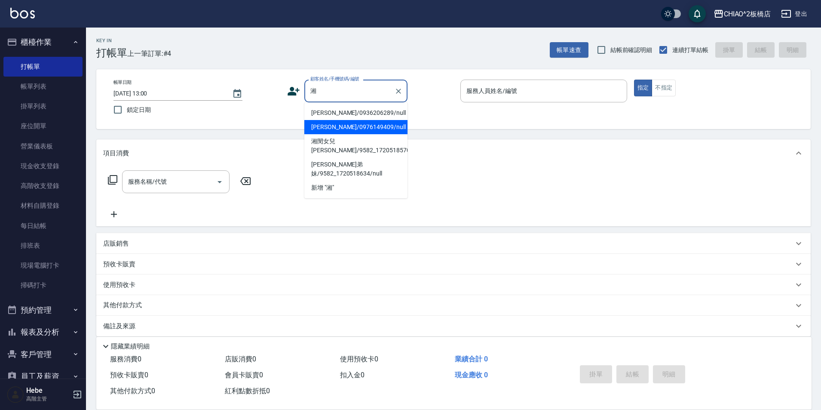
click at [363, 133] on li "[PERSON_NAME]/0976149409/null" at bounding box center [355, 127] width 103 height 14
type input "[PERSON_NAME]/0976149409/null"
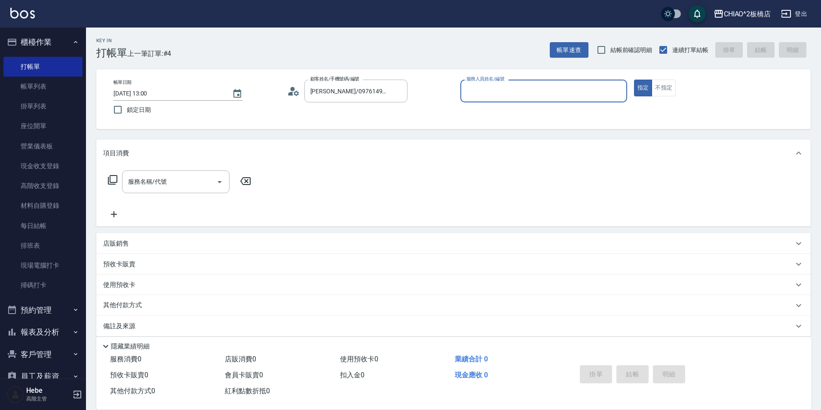
type input "MINI(無代號)"
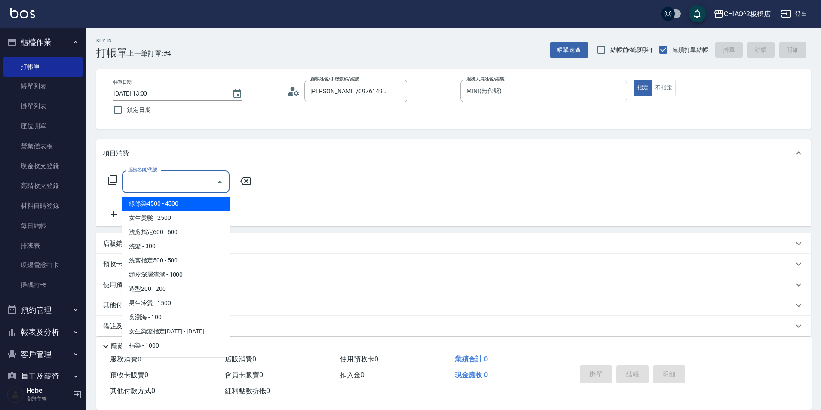
click at [154, 186] on input "服務名稱/代號" at bounding box center [169, 181] width 87 height 15
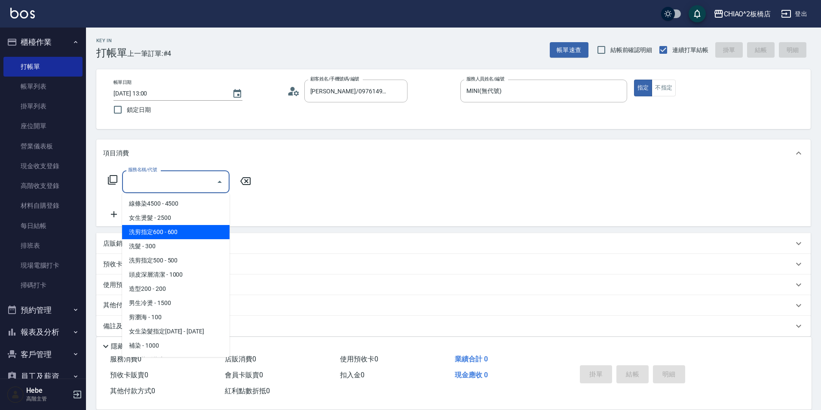
click at [168, 231] on span "洗剪指定600 - 600" at bounding box center [175, 232] width 107 height 14
type input "洗剪指定600(96678)"
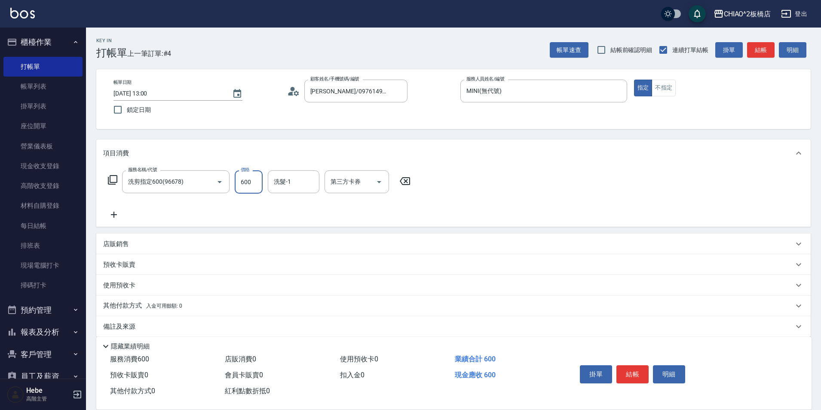
click at [251, 183] on input "600" at bounding box center [249, 181] width 28 height 23
type input "700"
click at [632, 370] on button "結帳" at bounding box center [632, 374] width 32 height 18
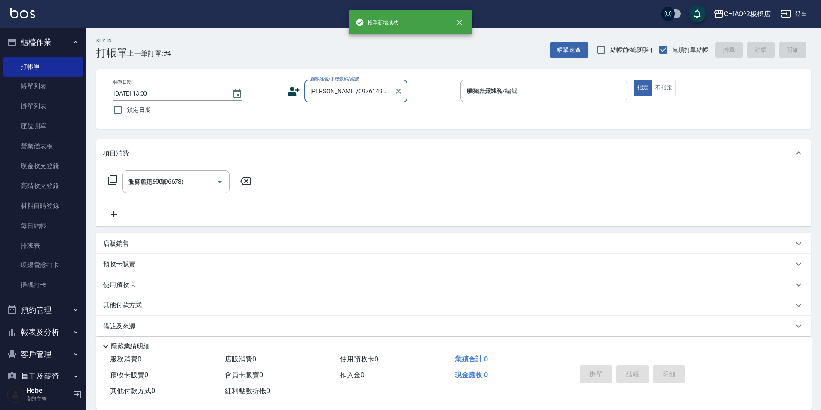
type input "[DATE] 13:01"
